Goal: Task Accomplishment & Management: Manage account settings

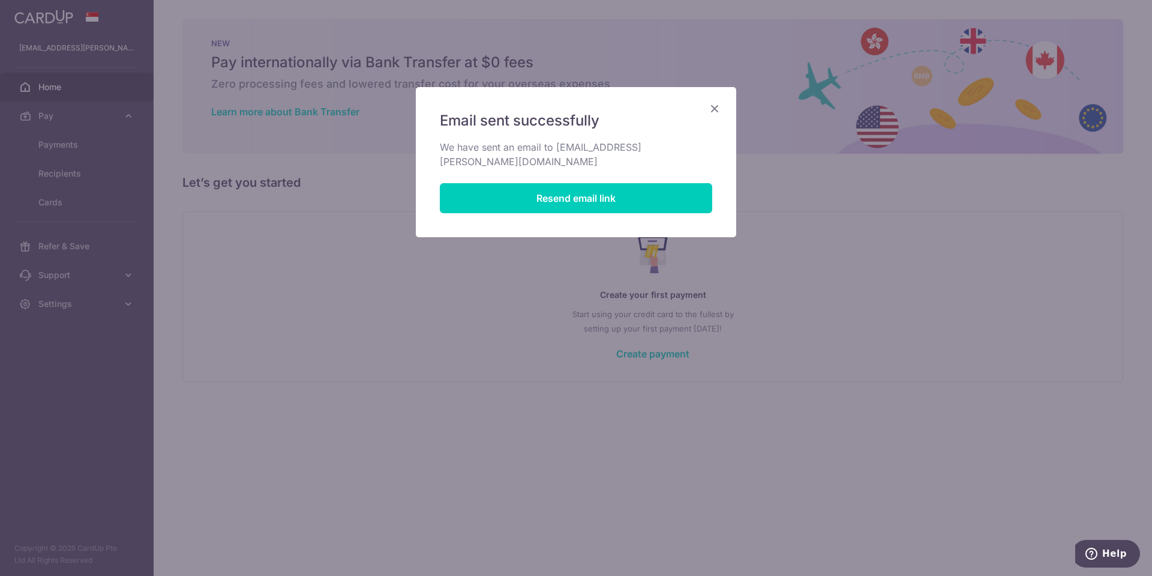
click at [715, 105] on icon "Close" at bounding box center [715, 108] width 14 height 15
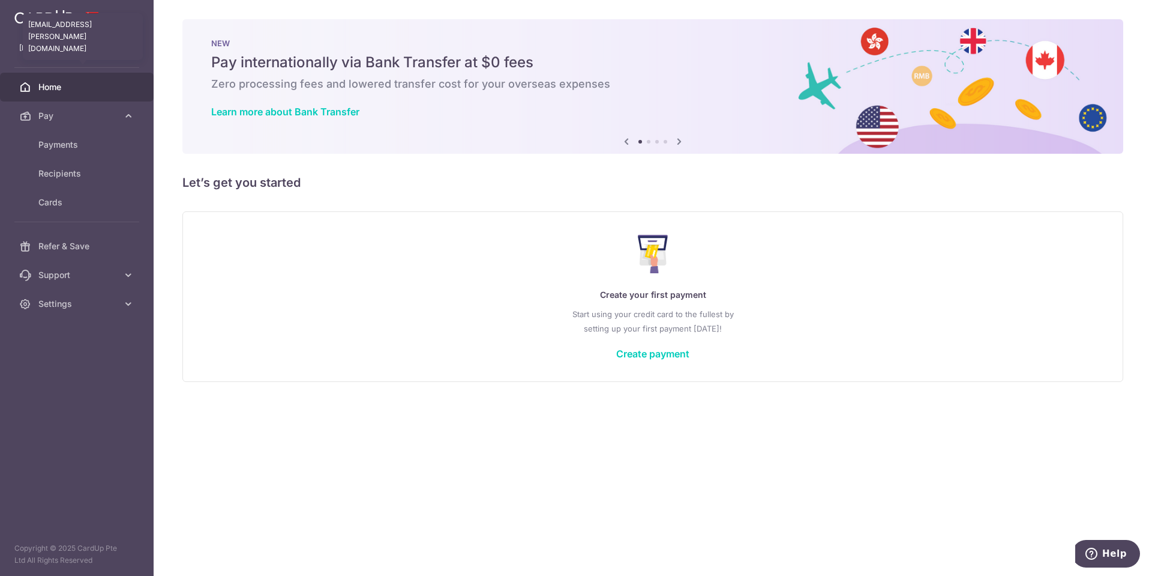
click at [63, 42] on p "[EMAIL_ADDRESS][PERSON_NAME][DOMAIN_NAME]" at bounding box center [76, 48] width 115 height 12
click at [59, 82] on span "Home" at bounding box center [77, 87] width 79 height 12
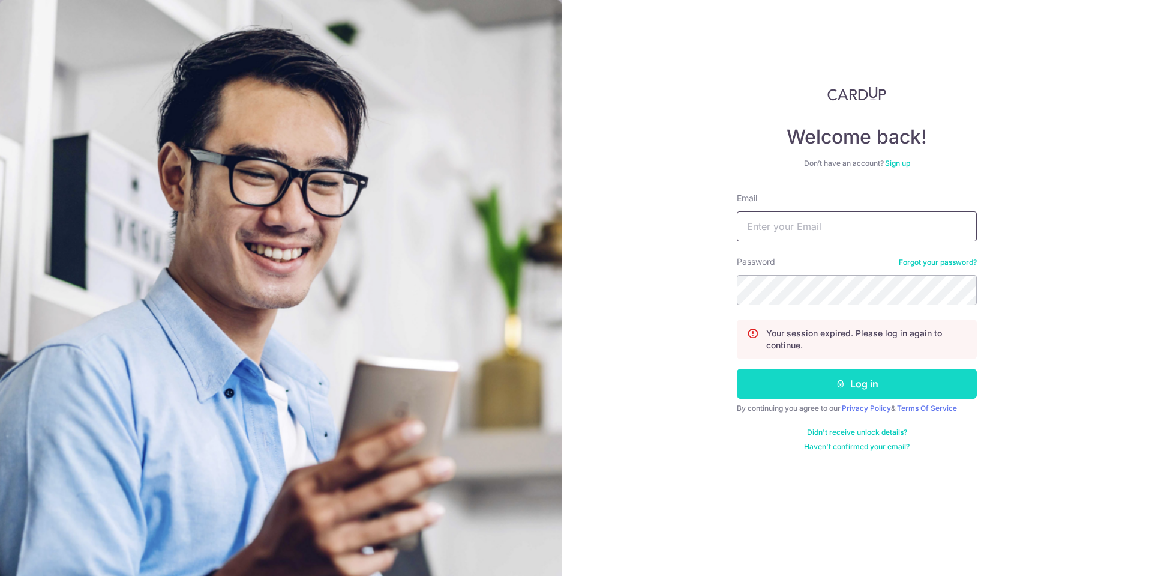
type input "[EMAIL_ADDRESS][PERSON_NAME][DOMAIN_NAME]"
click at [768, 388] on button "Log in" at bounding box center [857, 383] width 240 height 30
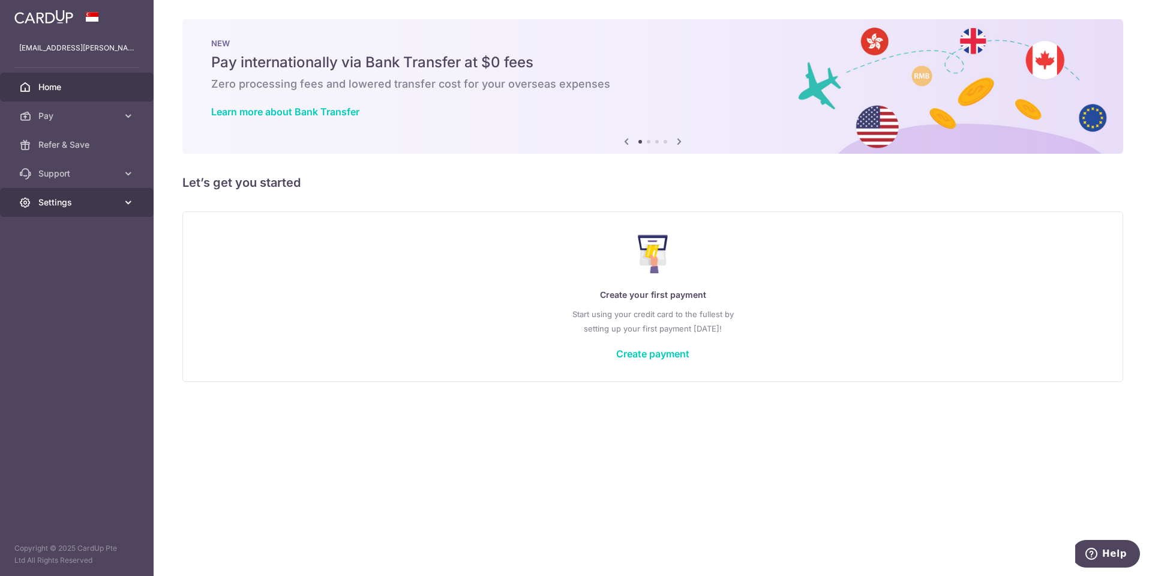
click at [79, 202] on span "Settings" at bounding box center [77, 202] width 79 height 12
click at [80, 233] on span "Account" at bounding box center [77, 231] width 79 height 12
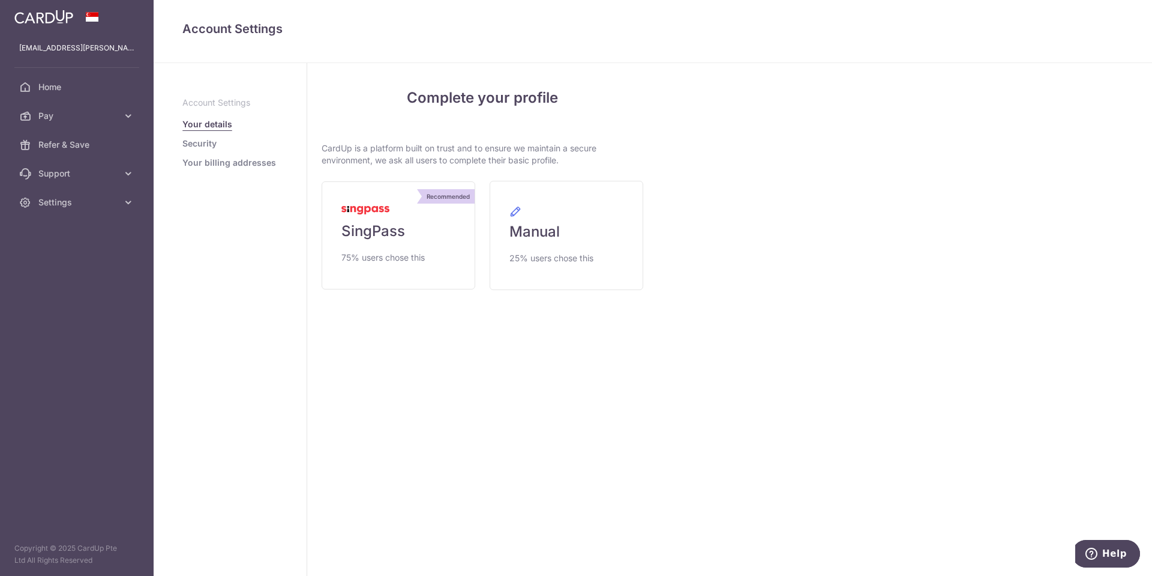
click at [663, 502] on div "My Details Please provide your full name as per your NRIC/ FIN for verification…" at bounding box center [905, 319] width 495 height 513
click at [399, 234] on span "SingPass" at bounding box center [373, 230] width 64 height 19
